Goal: Transaction & Acquisition: Subscribe to service/newsletter

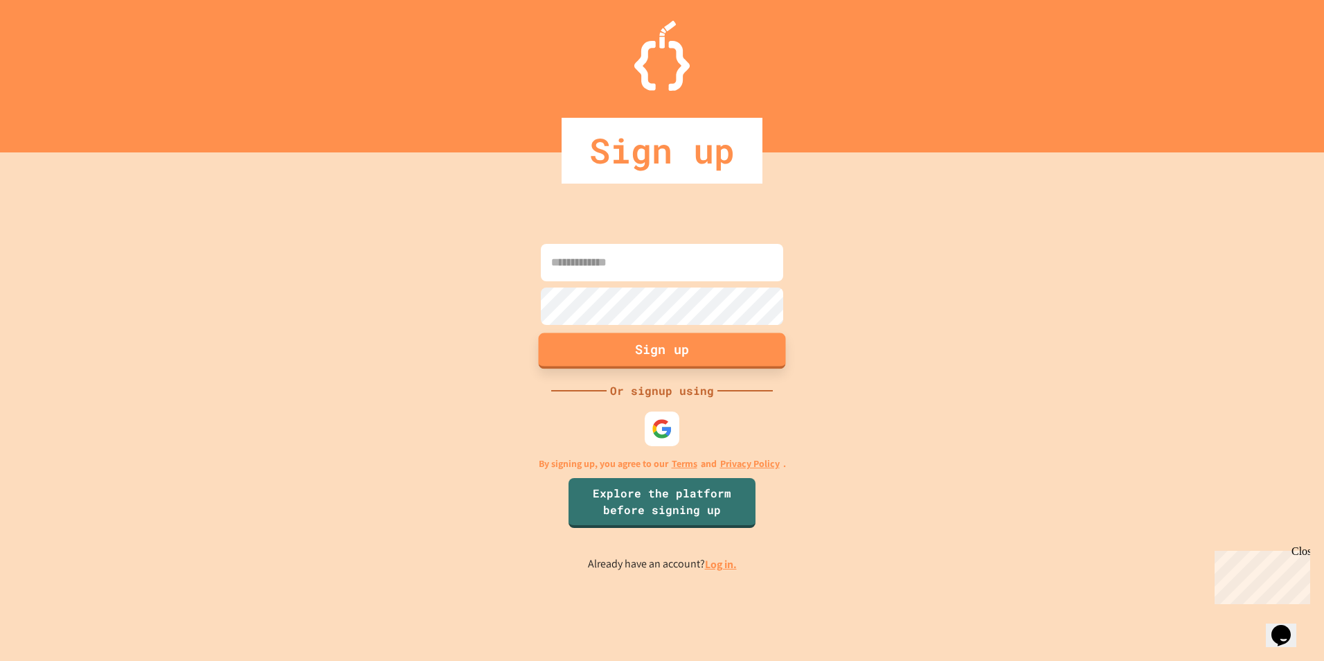
type input "**********"
click at [602, 341] on button "Sign up" at bounding box center [662, 350] width 247 height 36
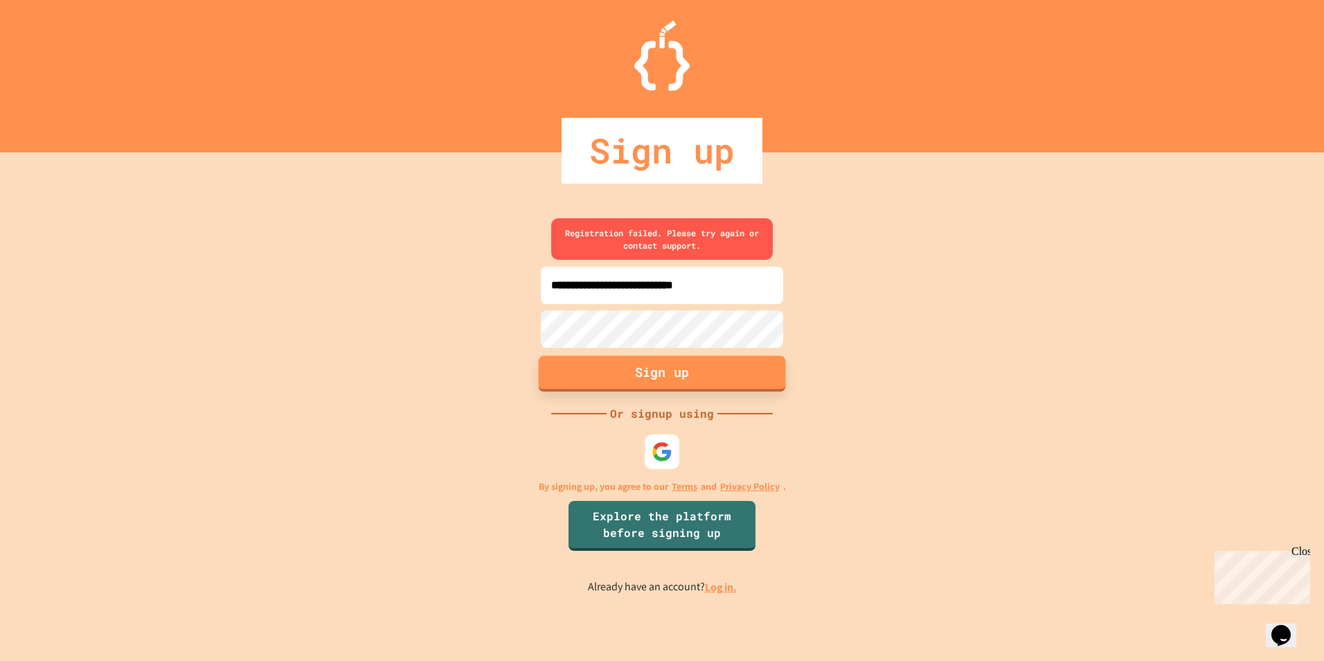
click at [623, 382] on button "Sign up" at bounding box center [662, 373] width 247 height 36
click at [641, 368] on button "Sign up" at bounding box center [662, 373] width 247 height 36
